Goal: Information Seeking & Learning: Learn about a topic

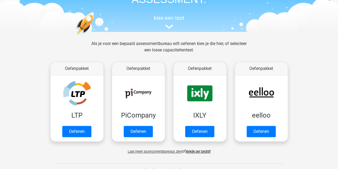
scroll to position [49, 0]
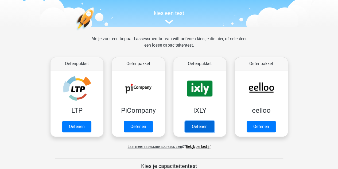
click at [204, 128] on link "Oefenen" at bounding box center [199, 126] width 29 height 11
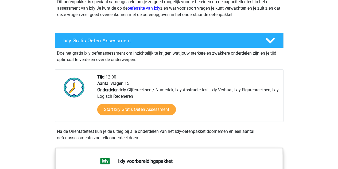
scroll to position [75, 0]
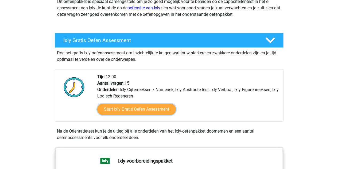
click at [118, 107] on link "Start Ixly Gratis Oefen Assessment" at bounding box center [136, 108] width 79 height 11
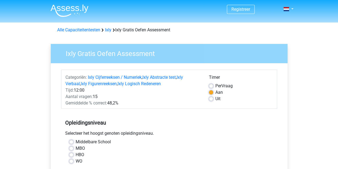
scroll to position [28, 0]
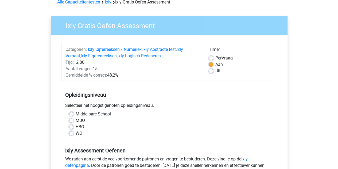
click at [208, 61] on div "Timer Per Vraag Aan Uit" at bounding box center [241, 62] width 72 height 32
click at [215, 58] on label "Per Vraag" at bounding box center [223, 58] width 17 height 6
click at [210, 58] on input "Per Vraag" at bounding box center [211, 57] width 4 height 5
radio input "true"
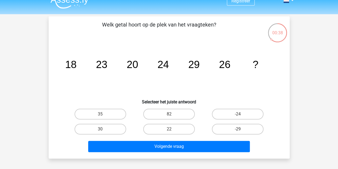
scroll to position [9, 0]
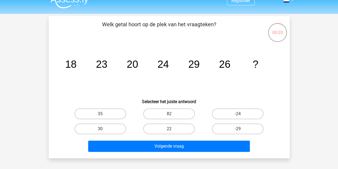
click at [111, 126] on label "30" at bounding box center [101, 128] width 52 height 11
click at [104, 128] on input "30" at bounding box center [101, 129] width 3 height 3
radio input "true"
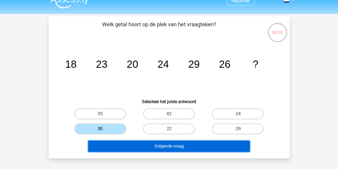
click at [151, 146] on button "Volgende vraag" at bounding box center [169, 145] width 162 height 11
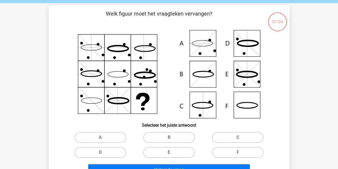
scroll to position [19, 0]
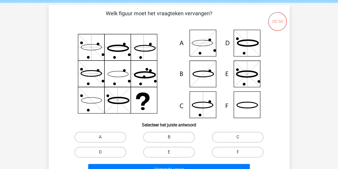
click at [248, 73] on icon at bounding box center [168, 74] width 215 height 88
click at [171, 150] on label "E" at bounding box center [169, 151] width 52 height 11
click at [171, 152] on input "E" at bounding box center [170, 153] width 3 height 3
radio input "true"
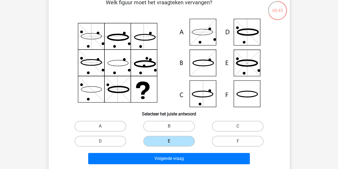
scroll to position [34, 0]
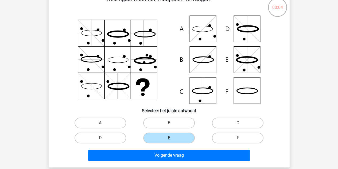
click at [210, 86] on icon at bounding box center [168, 59] width 215 height 88
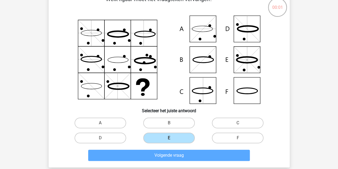
click at [105, 125] on label "A" at bounding box center [101, 122] width 52 height 11
click at [104, 125] on input "A" at bounding box center [101, 124] width 3 height 3
radio input "true"
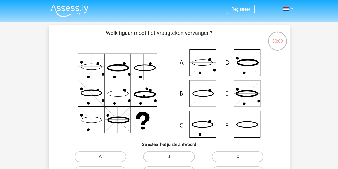
scroll to position [34, 0]
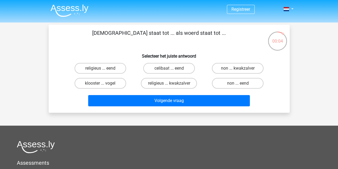
click at [236, 84] on label "non ... eend" at bounding box center [238, 83] width 52 height 11
click at [238, 84] on input "non ... eend" at bounding box center [239, 84] width 3 height 3
radio input "true"
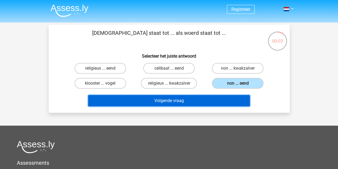
click at [203, 101] on button "Volgende vraag" at bounding box center [169, 100] width 162 height 11
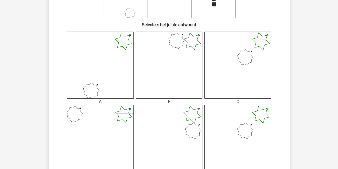
scroll to position [120, 0]
click at [253, 108] on icon at bounding box center [237, 137] width 66 height 66
click at [243, 124] on icon at bounding box center [237, 137] width 66 height 66
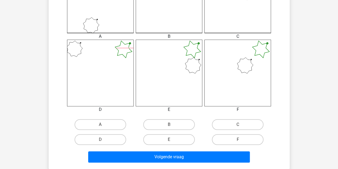
scroll to position [185, 0]
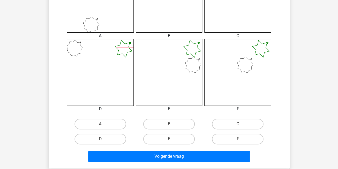
click at [228, 139] on label "F" at bounding box center [238, 138] width 52 height 11
click at [238, 139] on input "F" at bounding box center [239, 140] width 3 height 3
radio input "true"
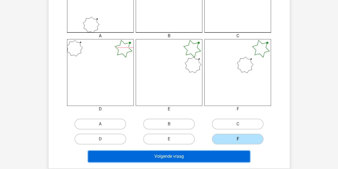
click at [198, 154] on button "Volgende vraag" at bounding box center [169, 155] width 162 height 11
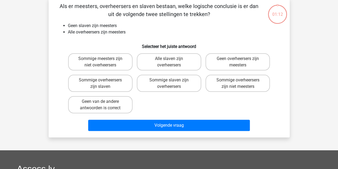
scroll to position [25, 0]
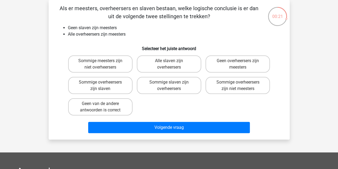
click at [111, 66] on label "Sommige meesters zijn niet overheersers" at bounding box center [100, 63] width 64 height 17
click at [104, 64] on input "Sommige meesters zijn niet overheersers" at bounding box center [101, 62] width 3 height 3
radio input "true"
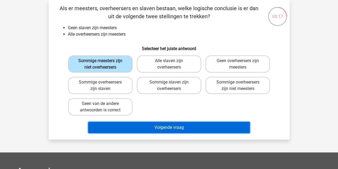
click at [165, 126] on button "Volgende vraag" at bounding box center [169, 127] width 162 height 11
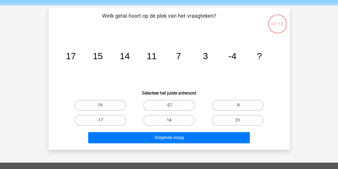
scroll to position [18, 0]
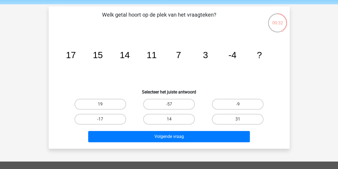
click at [100, 119] on label "-17" at bounding box center [101, 119] width 52 height 11
click at [100, 119] on input "-17" at bounding box center [101, 120] width 3 height 3
radio input "true"
click at [230, 103] on label "-9" at bounding box center [238, 104] width 52 height 11
click at [238, 104] on input "-9" at bounding box center [239, 105] width 3 height 3
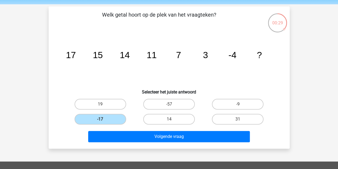
radio input "true"
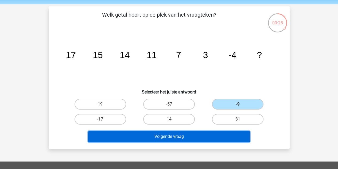
click at [188, 136] on button "Volgende vraag" at bounding box center [169, 136] width 162 height 11
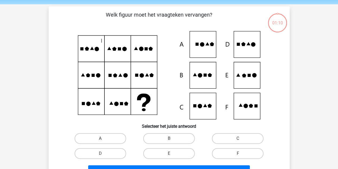
scroll to position [25, 0]
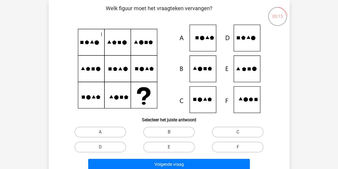
click at [242, 38] on icon at bounding box center [243, 38] width 4 height 4
click at [114, 145] on label "D" at bounding box center [101, 146] width 52 height 11
click at [104, 147] on input "D" at bounding box center [101, 148] width 3 height 3
radio input "true"
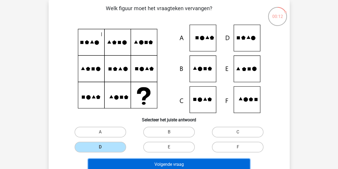
click at [157, 160] on button "Volgende vraag" at bounding box center [169, 163] width 162 height 11
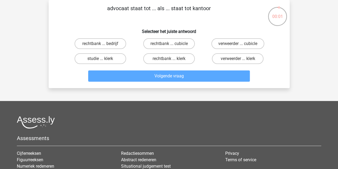
click at [169, 60] on input "rechtbank ... klerk" at bounding box center [170, 59] width 3 height 3
radio input "true"
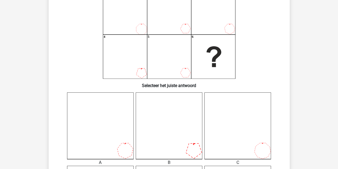
scroll to position [68, 0]
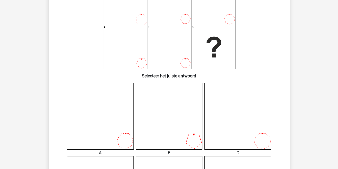
click at [183, 127] on icon at bounding box center [169, 116] width 66 height 66
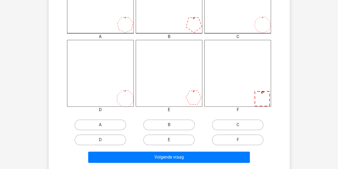
scroll to position [189, 0]
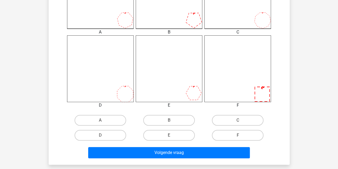
click at [177, 117] on label "B" at bounding box center [169, 120] width 52 height 11
click at [172, 120] on input "B" at bounding box center [170, 121] width 3 height 3
radio input "true"
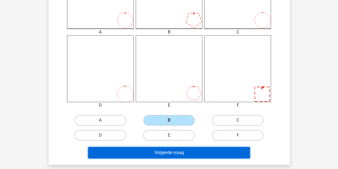
click at [170, 152] on button "Volgende vraag" at bounding box center [169, 152] width 162 height 11
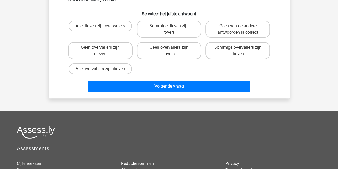
scroll to position [25, 0]
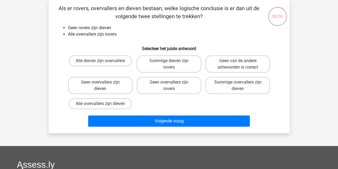
click at [99, 103] on label "Alle overvallers zijn dieven" at bounding box center [100, 103] width 63 height 11
click at [100, 103] on input "Alle overvallers zijn dieven" at bounding box center [101, 104] width 3 height 3
radio input "true"
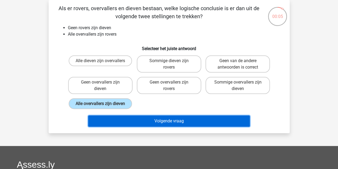
click at [160, 121] on button "Volgende vraag" at bounding box center [169, 120] width 162 height 11
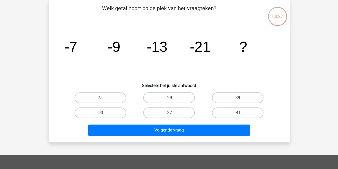
click at [171, 97] on label "-29" at bounding box center [169, 97] width 52 height 11
click at [171, 97] on input "-29" at bounding box center [170, 98] width 3 height 3
radio input "true"
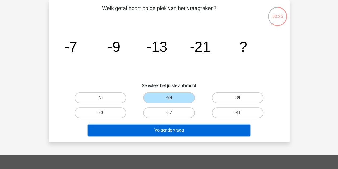
click at [173, 129] on button "Volgende vraag" at bounding box center [169, 129] width 162 height 11
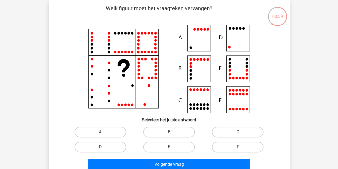
click at [237, 36] on icon at bounding box center [168, 69] width 215 height 88
click at [118, 143] on label "D" at bounding box center [101, 146] width 52 height 11
click at [104, 147] on input "D" at bounding box center [101, 148] width 3 height 3
radio input "true"
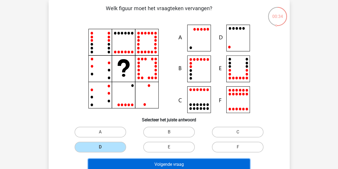
click at [158, 163] on button "Volgende vraag" at bounding box center [169, 163] width 162 height 11
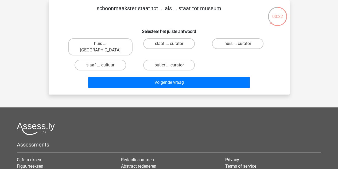
click at [246, 45] on label "huis ... curator" at bounding box center [238, 43] width 52 height 11
click at [241, 45] on input "huis ... curator" at bounding box center [239, 45] width 3 height 3
radio input "true"
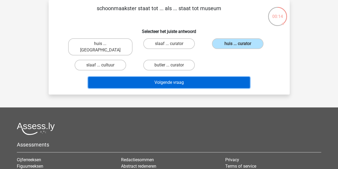
click at [172, 77] on button "Volgende vraag" at bounding box center [169, 82] width 162 height 11
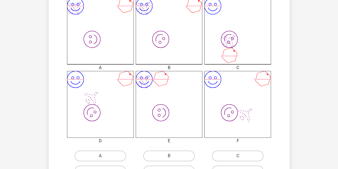
scroll to position [183, 0]
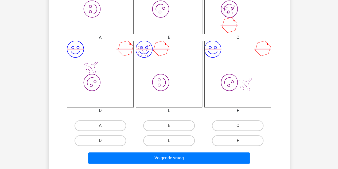
click at [170, 128] on input "B" at bounding box center [170, 126] width 3 height 3
radio input "true"
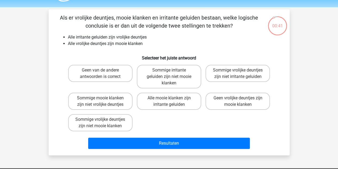
scroll to position [16, 0]
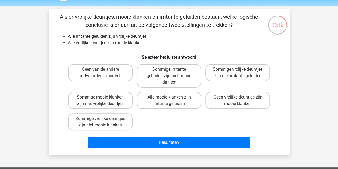
click at [109, 71] on label "Geen van de andere antwoorden is correct" at bounding box center [100, 72] width 64 height 17
click at [104, 71] on input "Geen van de andere antwoorden is correct" at bounding box center [101, 70] width 3 height 3
radio input "true"
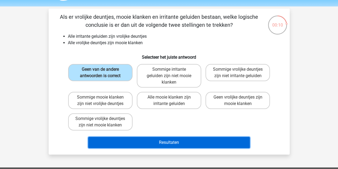
click at [175, 143] on button "Resultaten" at bounding box center [169, 141] width 162 height 11
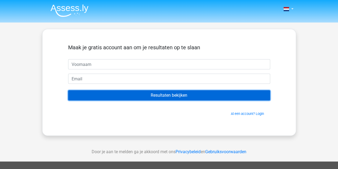
click at [173, 98] on input "Resultaten bekijken" at bounding box center [169, 95] width 202 height 10
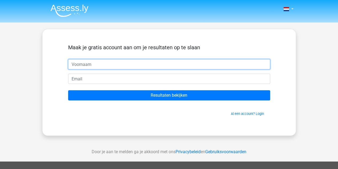
click at [151, 65] on input "text" at bounding box center [169, 64] width 202 height 10
type input "roy"
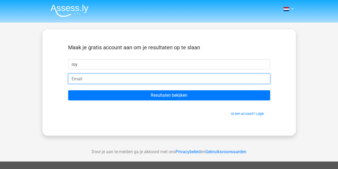
click at [144, 76] on input "email" at bounding box center [169, 78] width 202 height 10
type input "[EMAIL_ADDRESS][DOMAIN_NAME]"
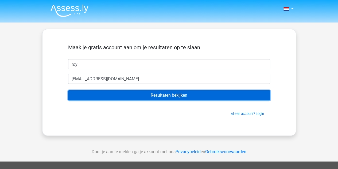
click at [143, 94] on input "Resultaten bekijken" at bounding box center [169, 95] width 202 height 10
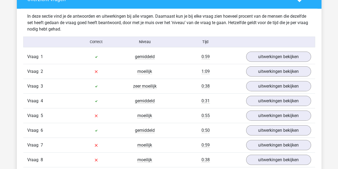
scroll to position [576, 0]
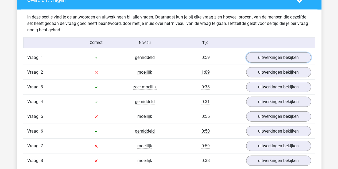
click at [253, 60] on link "uitwerkingen bekijken" at bounding box center [278, 57] width 65 height 10
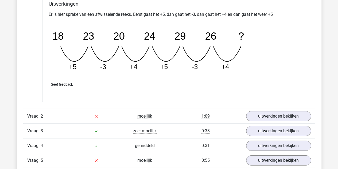
scroll to position [789, 0]
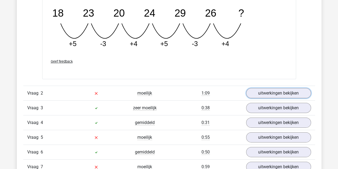
click at [263, 93] on link "uitwerkingen bekijken" at bounding box center [278, 93] width 65 height 10
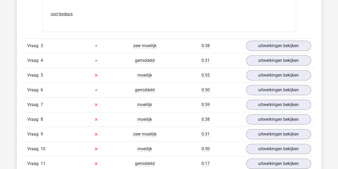
scroll to position [1083, 0]
click at [272, 43] on link "uitwerkingen bekijken" at bounding box center [278, 45] width 65 height 10
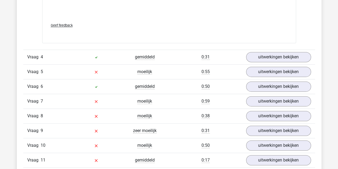
scroll to position [1361, 0]
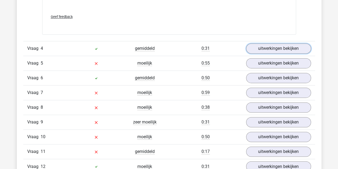
click at [264, 47] on link "uitwerkingen bekijken" at bounding box center [278, 48] width 65 height 10
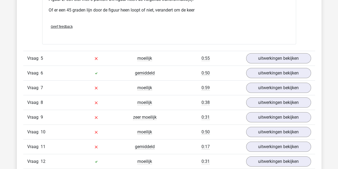
scroll to position [1758, 0]
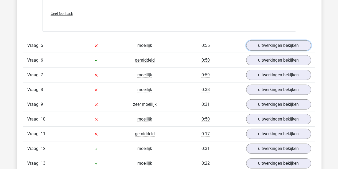
click at [275, 41] on link "uitwerkingen bekijken" at bounding box center [278, 45] width 65 height 10
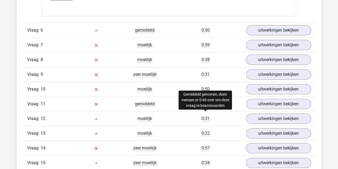
scroll to position [2078, 0]
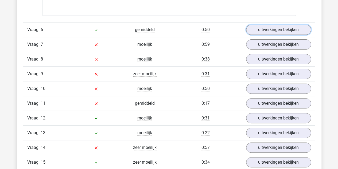
click at [287, 26] on link "uitwerkingen bekijken" at bounding box center [278, 30] width 65 height 10
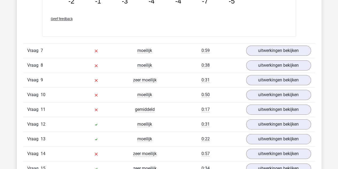
scroll to position [2318, 0]
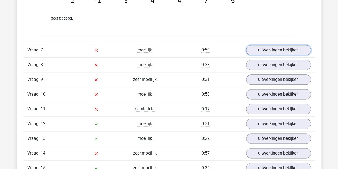
click at [272, 49] on link "uitwerkingen bekijken" at bounding box center [278, 50] width 65 height 10
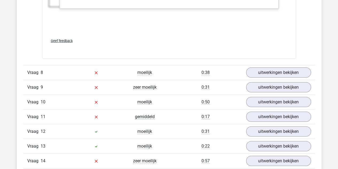
scroll to position [2702, 0]
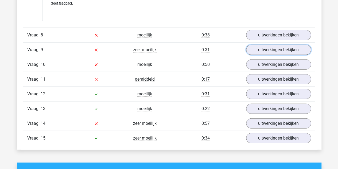
click at [259, 46] on link "uitwerkingen bekijken" at bounding box center [278, 50] width 65 height 10
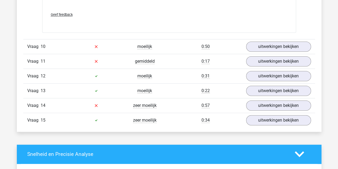
scroll to position [3208, 0]
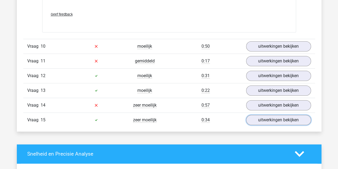
click at [273, 116] on link "uitwerkingen bekijken" at bounding box center [278, 120] width 65 height 10
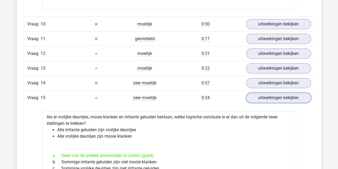
scroll to position [3230, 0]
click at [270, 79] on link "uitwerkingen bekijken" at bounding box center [278, 82] width 65 height 10
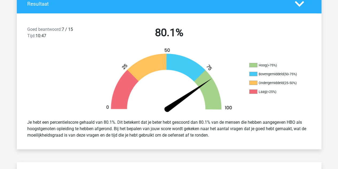
scroll to position [125, 0]
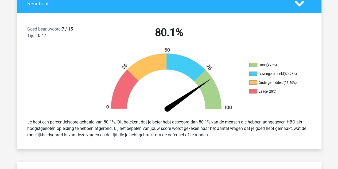
drag, startPoint x: 122, startPoint y: 121, endPoint x: 297, endPoint y: 132, distance: 175.8
click at [297, 132] on div "Je hebt een percentielscore gehaald van 80.1%. Dit betekent dat je beter hebt g…" at bounding box center [169, 128] width 292 height 24
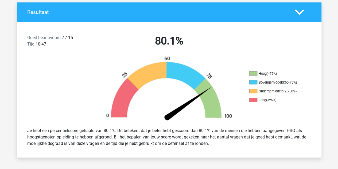
scroll to position [115, 0]
